Goal: Information Seeking & Learning: Check status

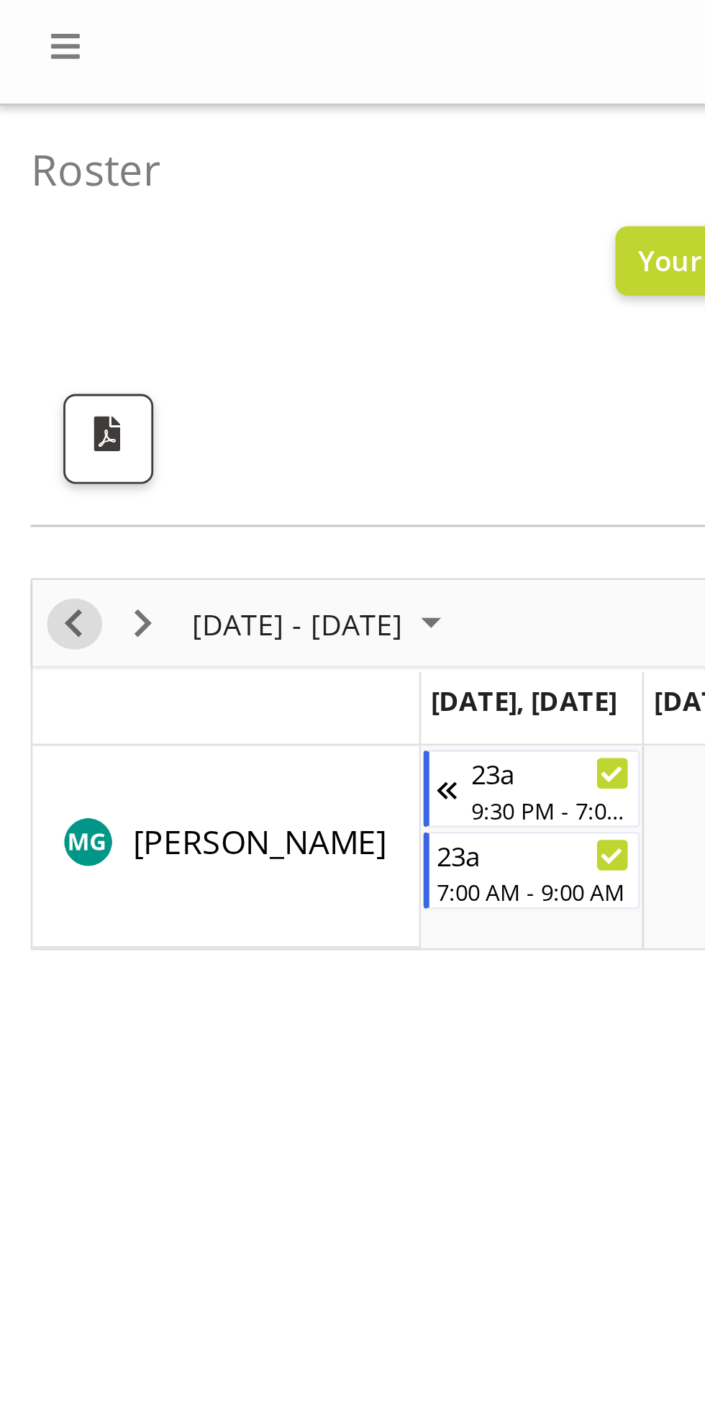
click at [29, 220] on span "Previous" at bounding box center [25, 221] width 17 height 18
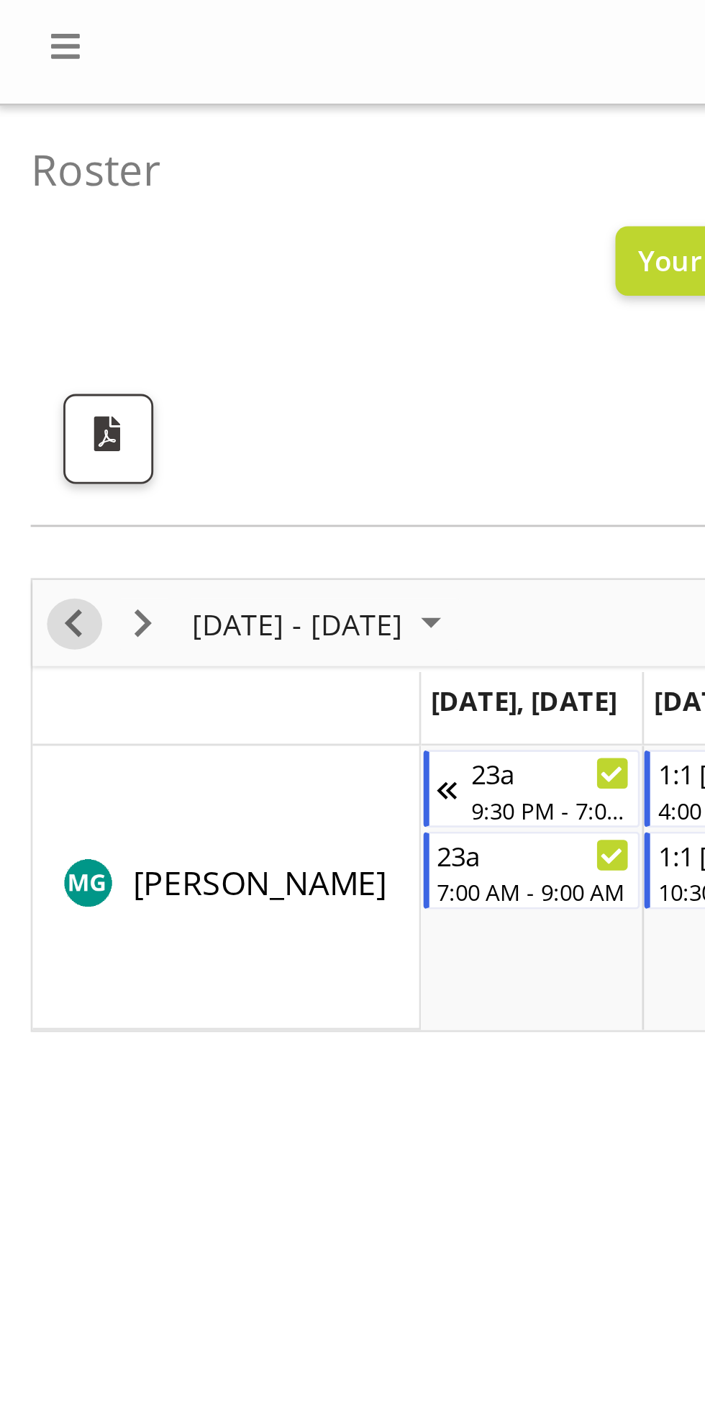
click at [24, 215] on span "Previous" at bounding box center [25, 221] width 17 height 18
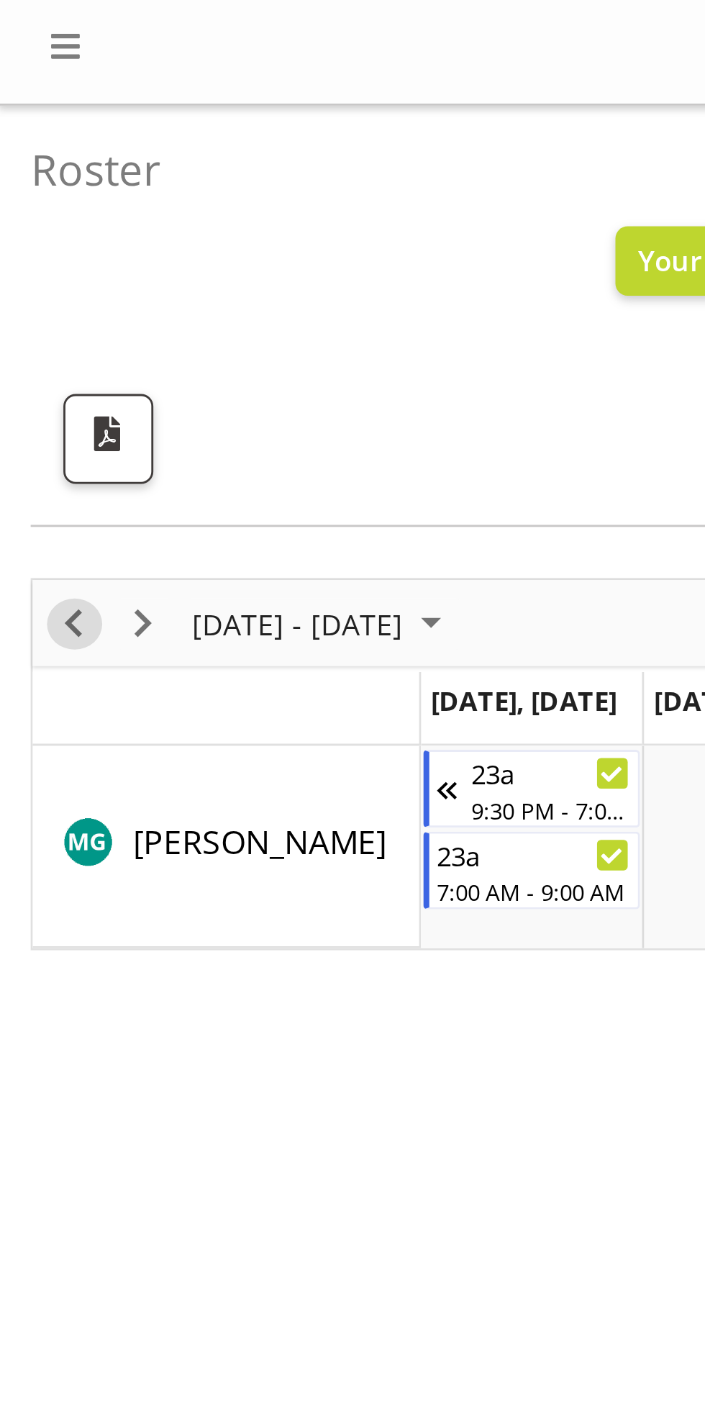
click at [27, 221] on span "Previous" at bounding box center [25, 221] width 17 height 18
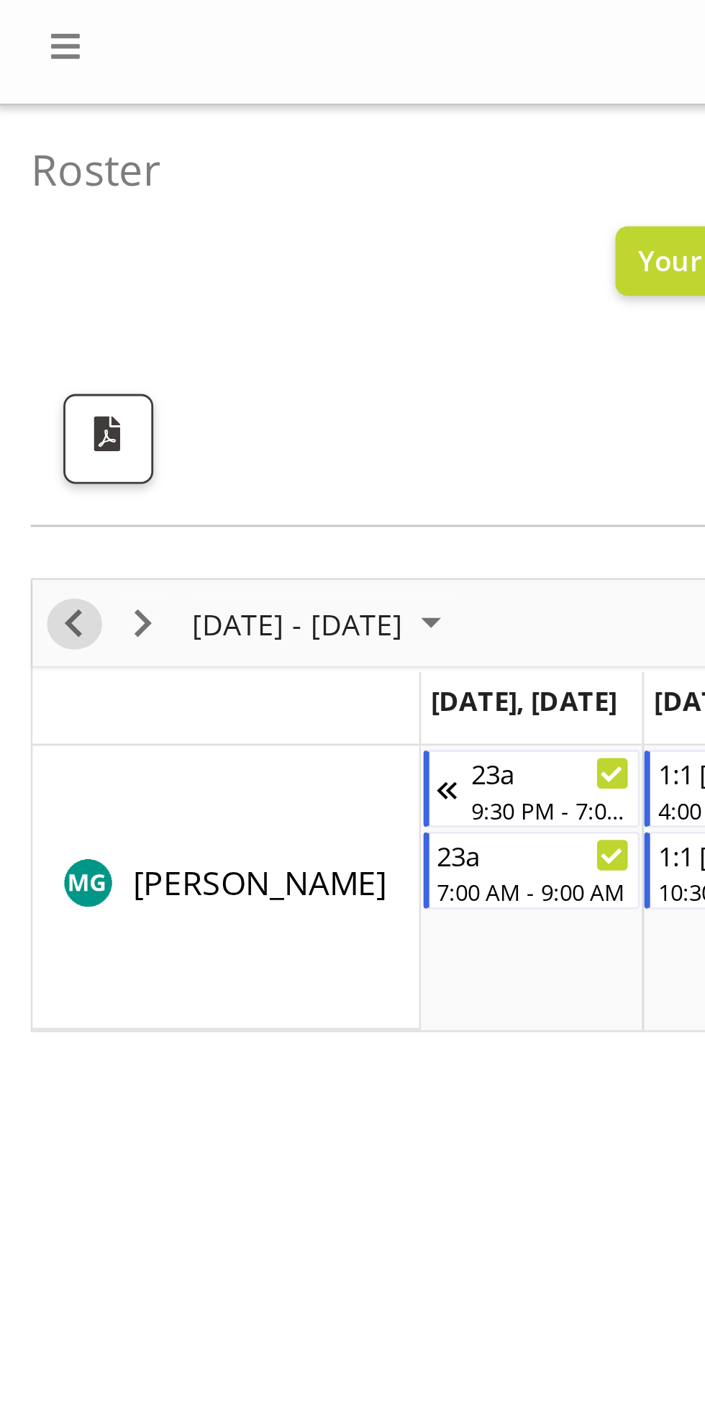
click at [31, 222] on span "Previous" at bounding box center [25, 221] width 17 height 18
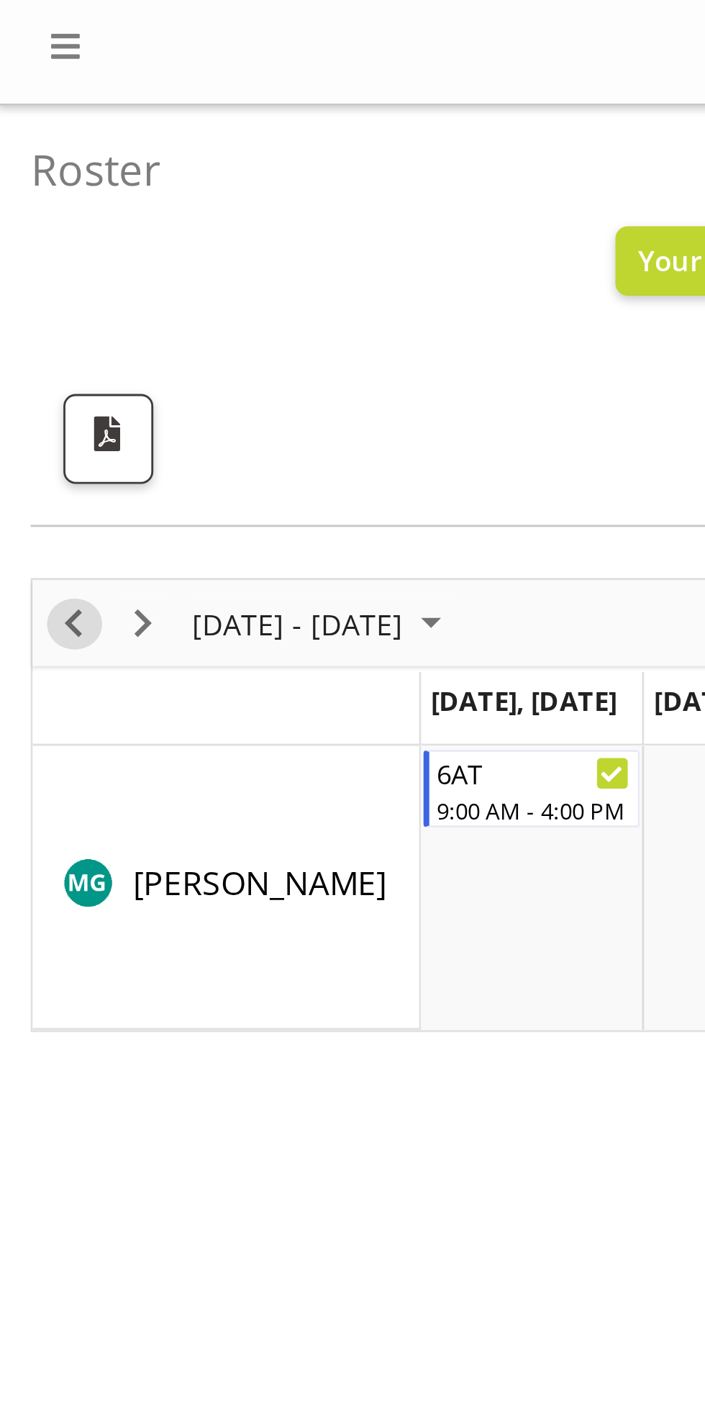
click at [27, 224] on span "Previous" at bounding box center [25, 221] width 17 height 18
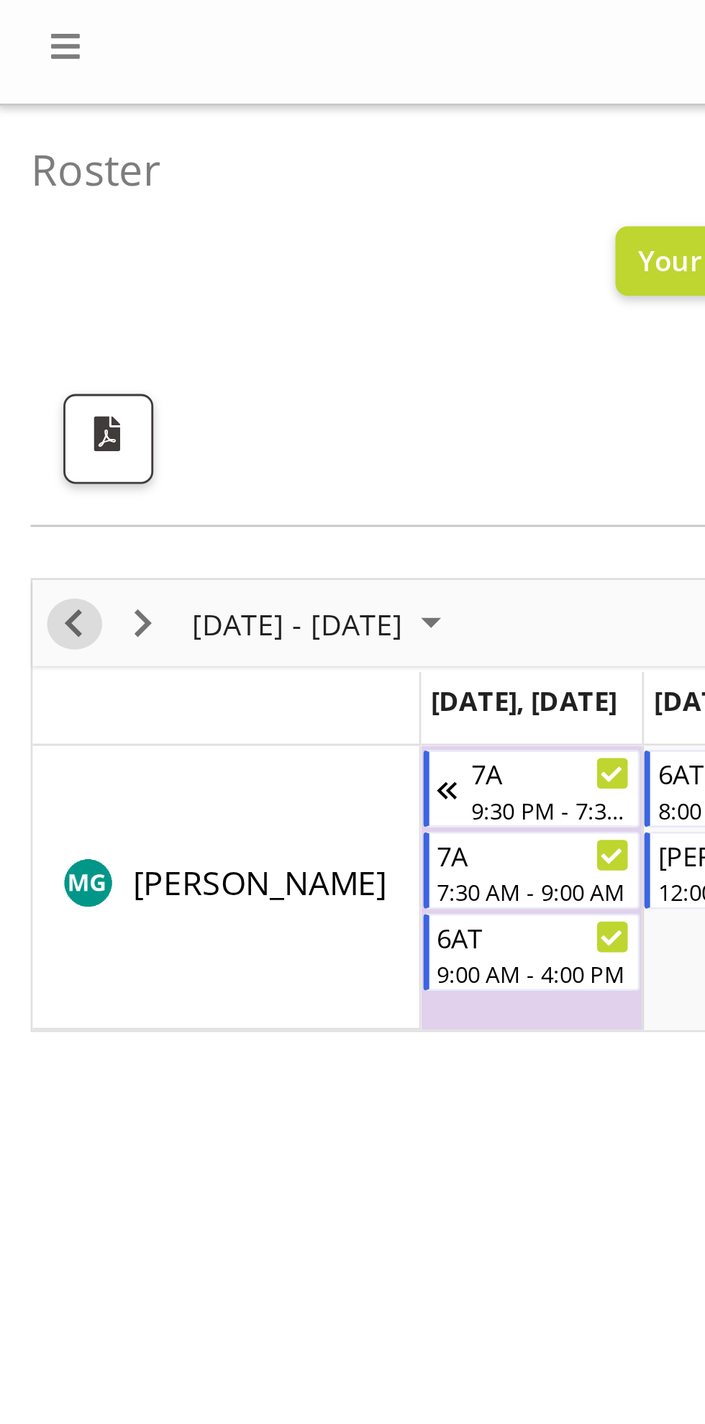
click at [30, 226] on span "Previous" at bounding box center [25, 221] width 17 height 18
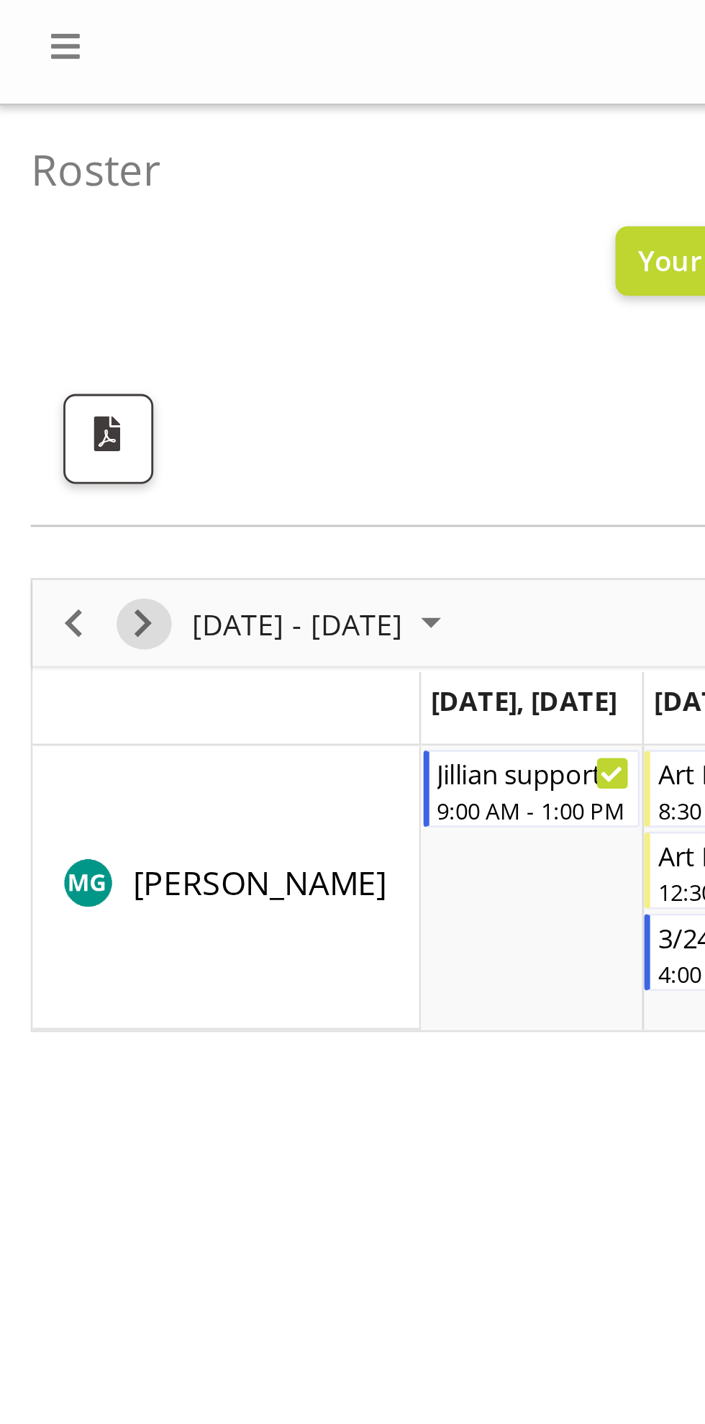
click at [50, 225] on span "Next" at bounding box center [50, 221] width 17 height 18
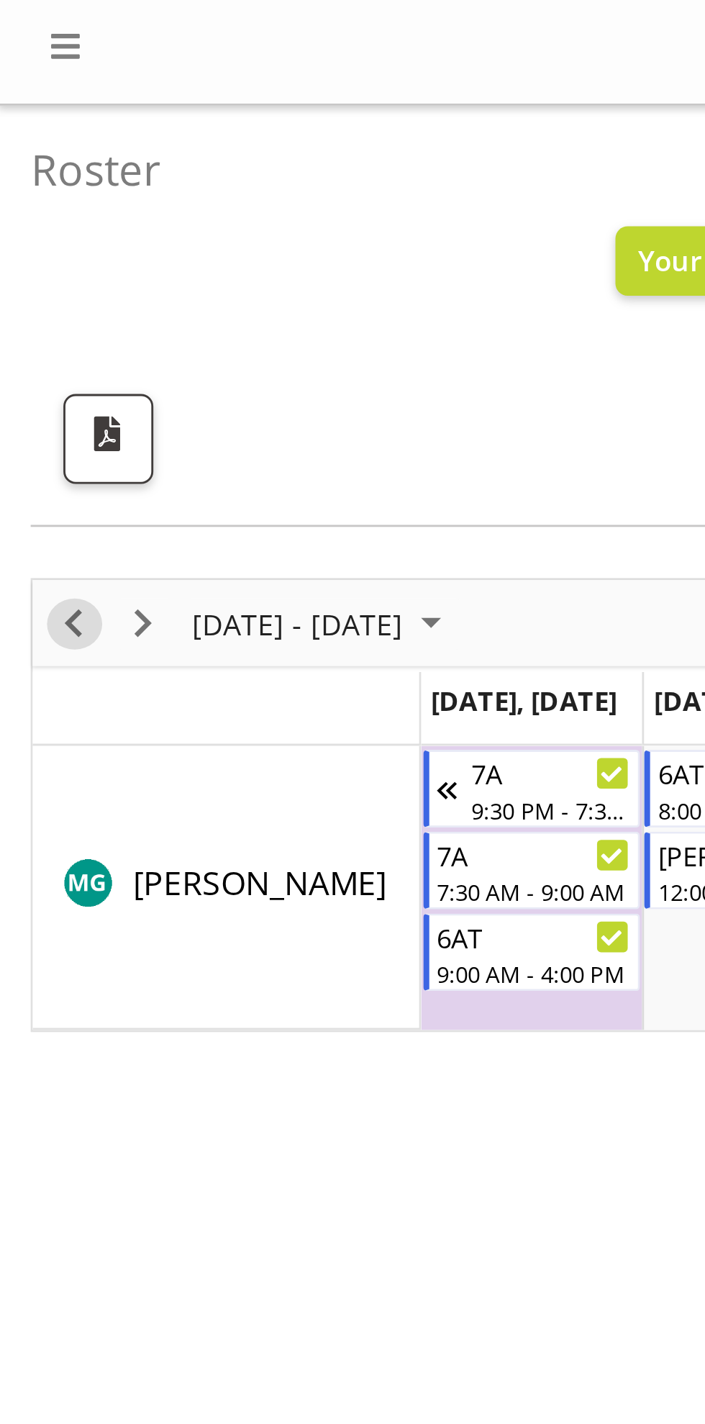
click at [33, 220] on span "Previous" at bounding box center [25, 221] width 17 height 18
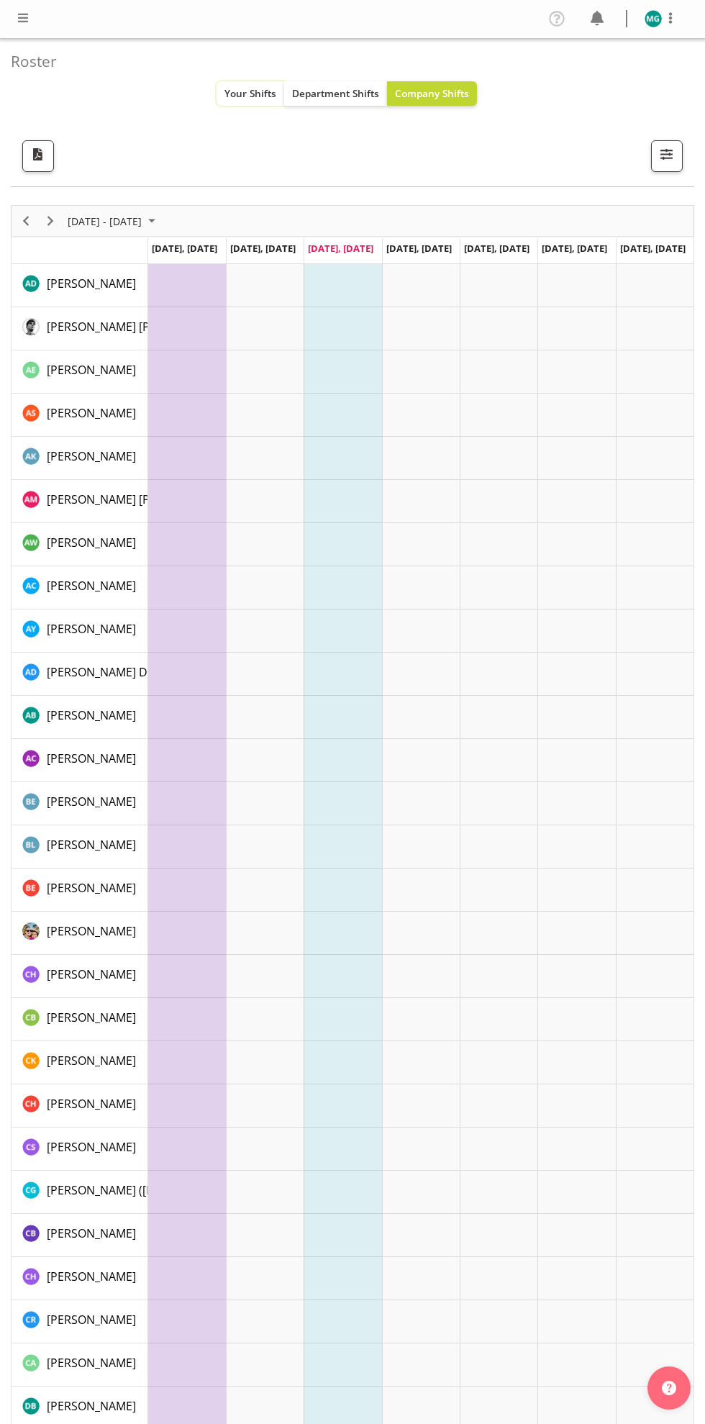
click at [235, 104] on button "Your Shifts" at bounding box center [251, 93] width 68 height 24
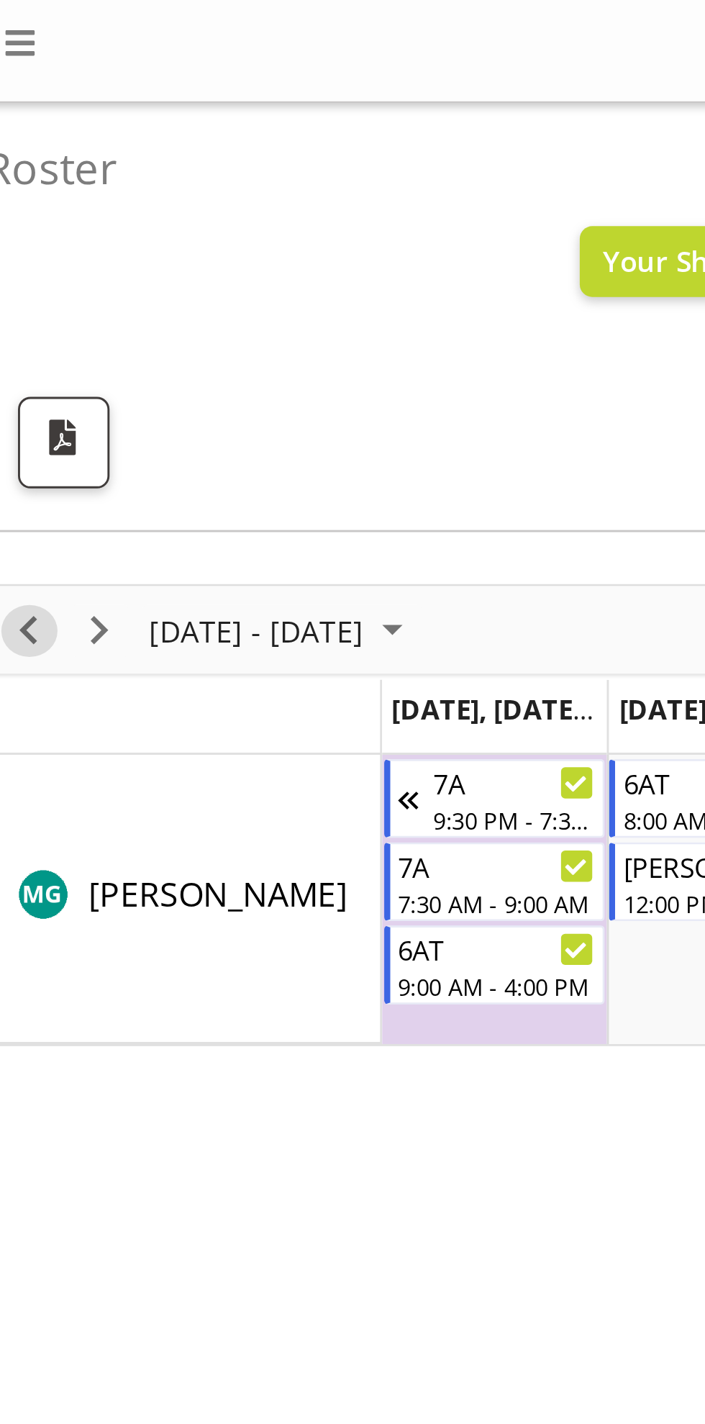
click at [31, 224] on span "Previous" at bounding box center [25, 221] width 17 height 18
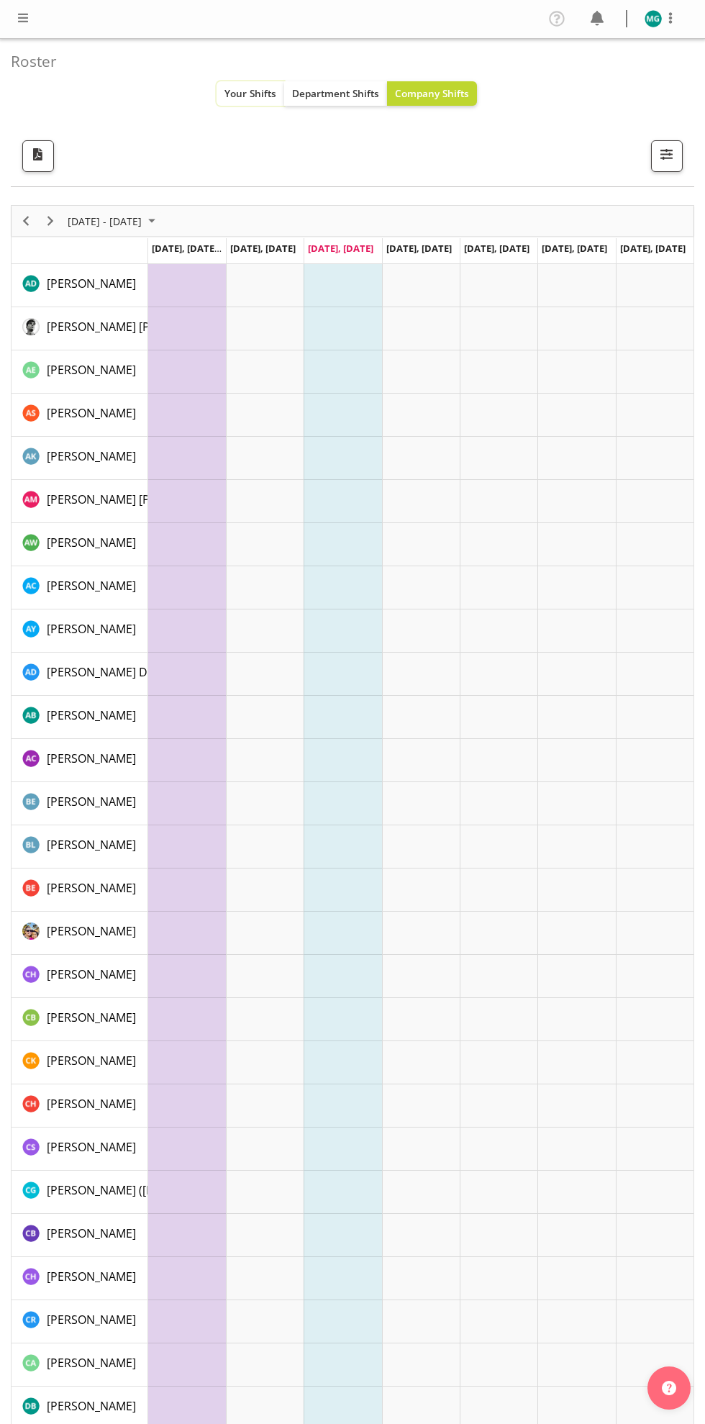
click at [243, 87] on span "Your Shifts" at bounding box center [251, 93] width 52 height 14
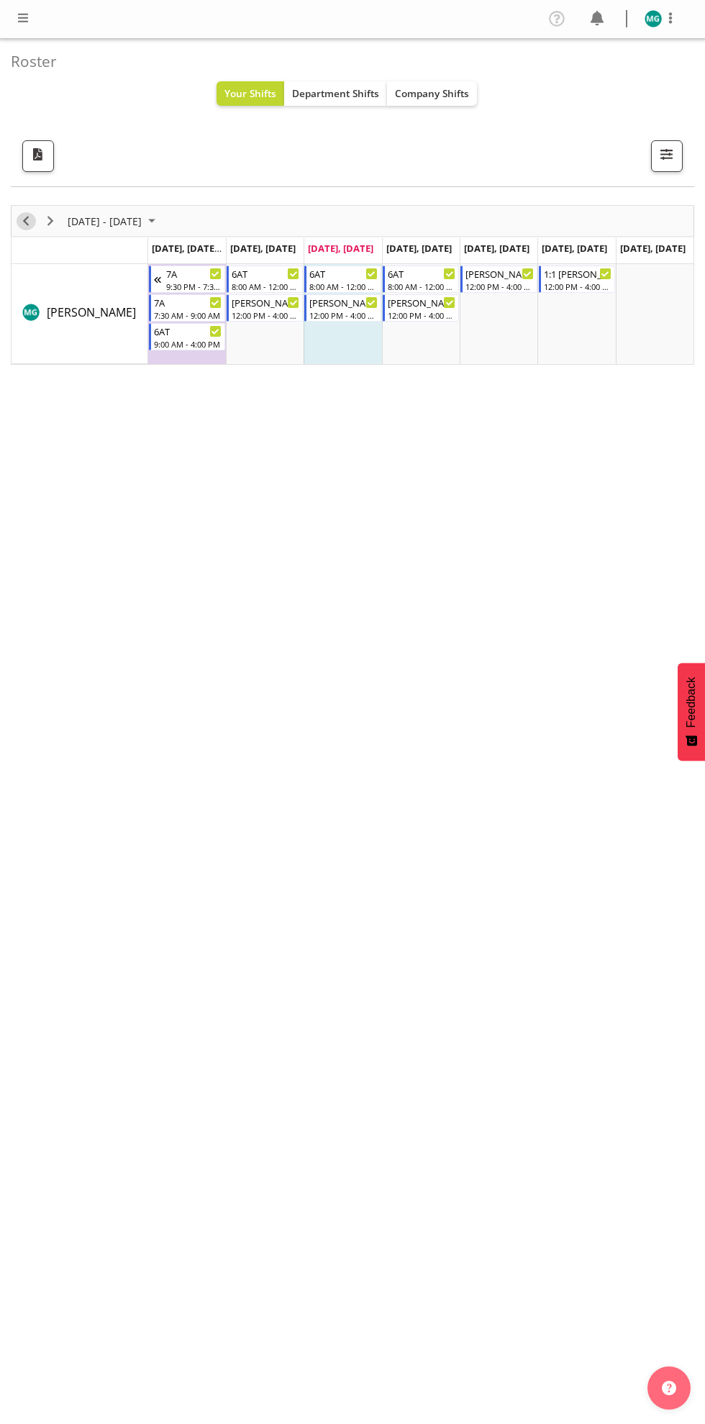
click at [25, 220] on span "Previous" at bounding box center [25, 221] width 17 height 18
